Goal: Information Seeking & Learning: Learn about a topic

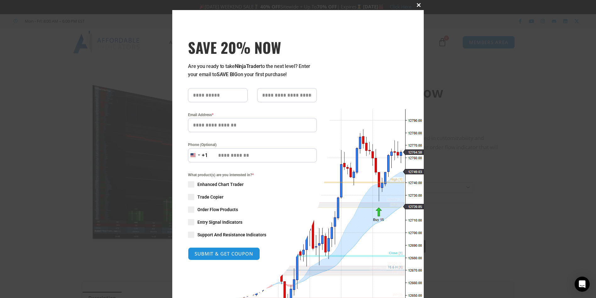
click at [415, 3] on span at bounding box center [419, 5] width 10 height 4
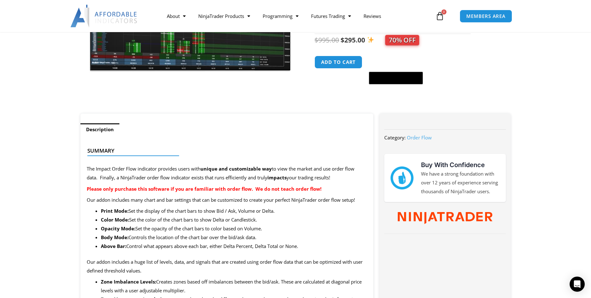
scroll to position [189, 0]
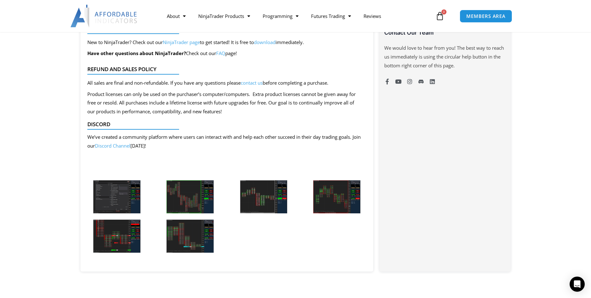
scroll to position [503, 0]
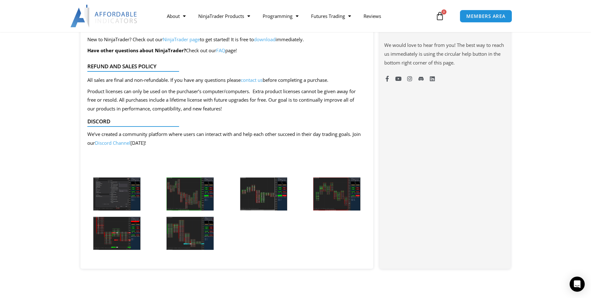
click at [108, 186] on img at bounding box center [116, 193] width 47 height 33
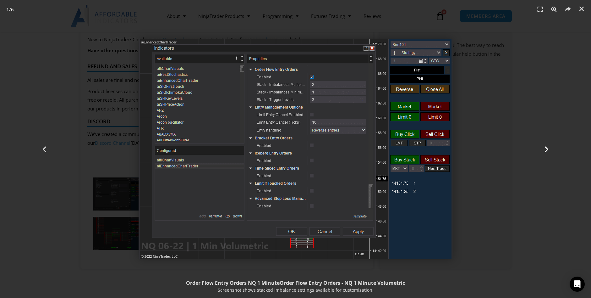
click at [548, 147] on icon "Next slide" at bounding box center [547, 149] width 8 height 8
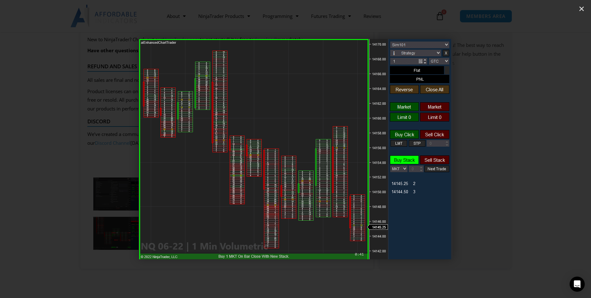
click at [548, 147] on icon "Next slide" at bounding box center [547, 149] width 8 height 8
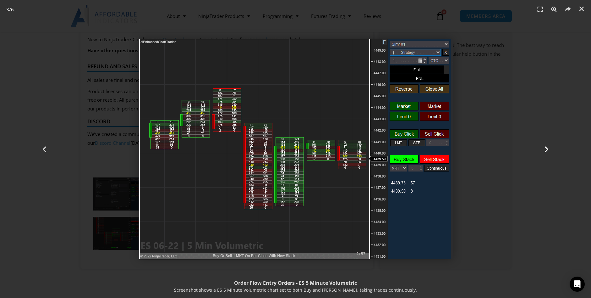
click at [548, 147] on icon "Next slide" at bounding box center [547, 149] width 8 height 8
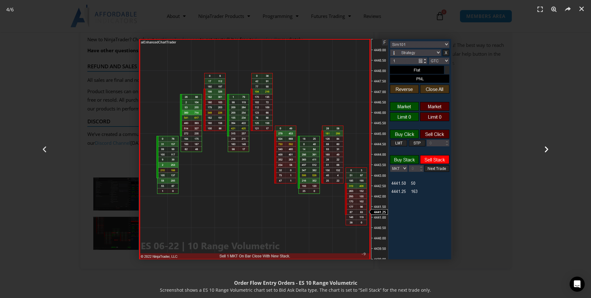
click at [548, 147] on icon "Next slide" at bounding box center [547, 149] width 8 height 8
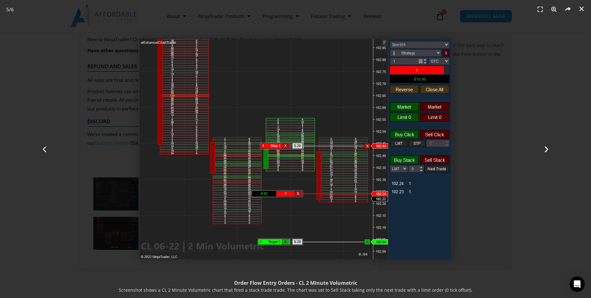
click at [548, 147] on icon "Next slide" at bounding box center [547, 149] width 8 height 8
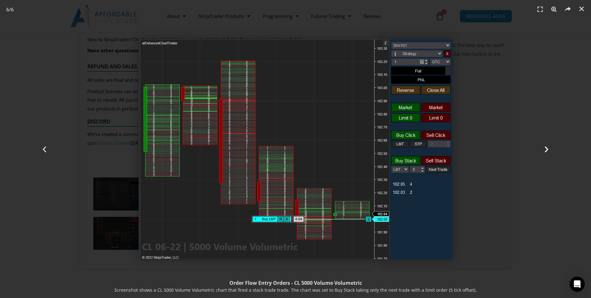
click at [549, 146] on icon "Next slide" at bounding box center [547, 149] width 8 height 8
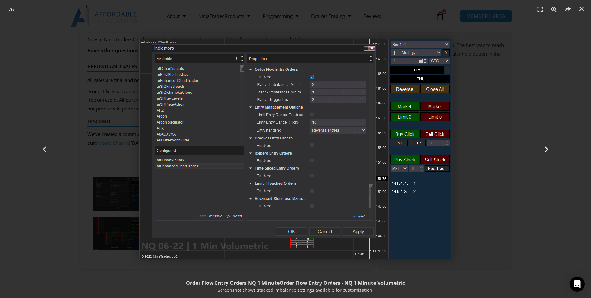
click at [549, 146] on icon "Next slide" at bounding box center [547, 149] width 8 height 8
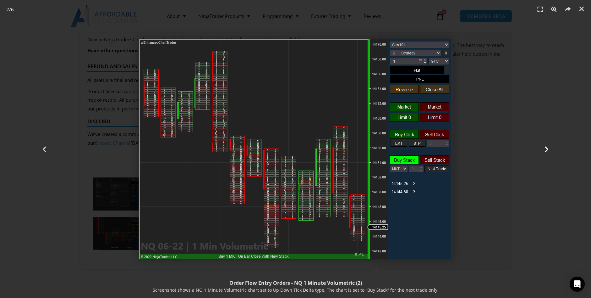
click at [541, 141] on div "Next" at bounding box center [547, 149] width 89 height 298
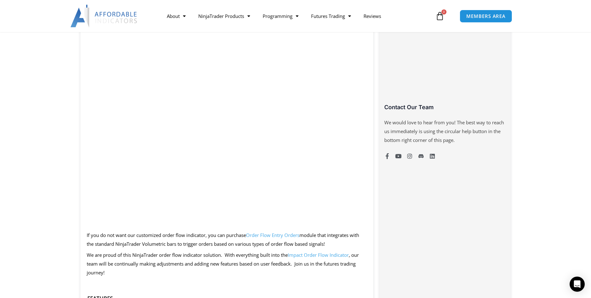
scroll to position [409, 0]
